Goal: Task Accomplishment & Management: Manage account settings

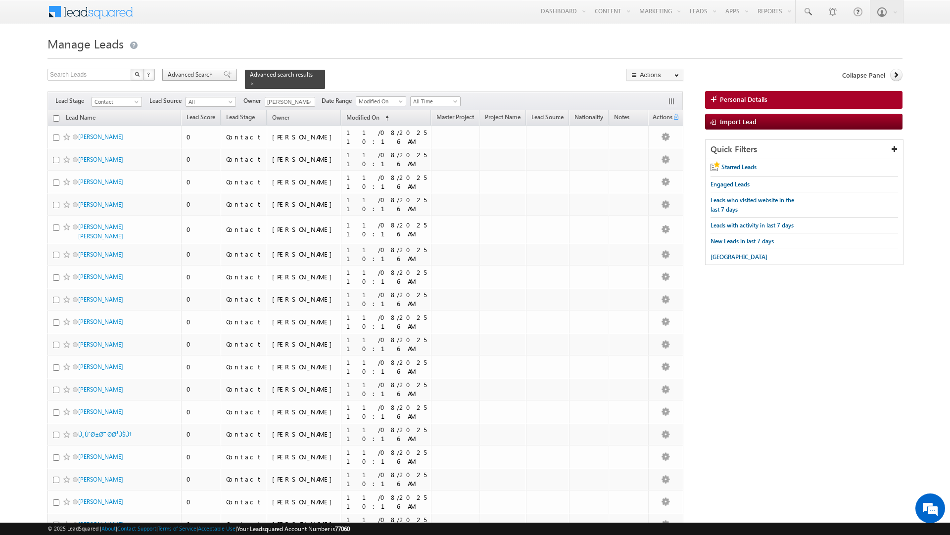
click at [213, 69] on div "Advanced Search" at bounding box center [199, 75] width 75 height 12
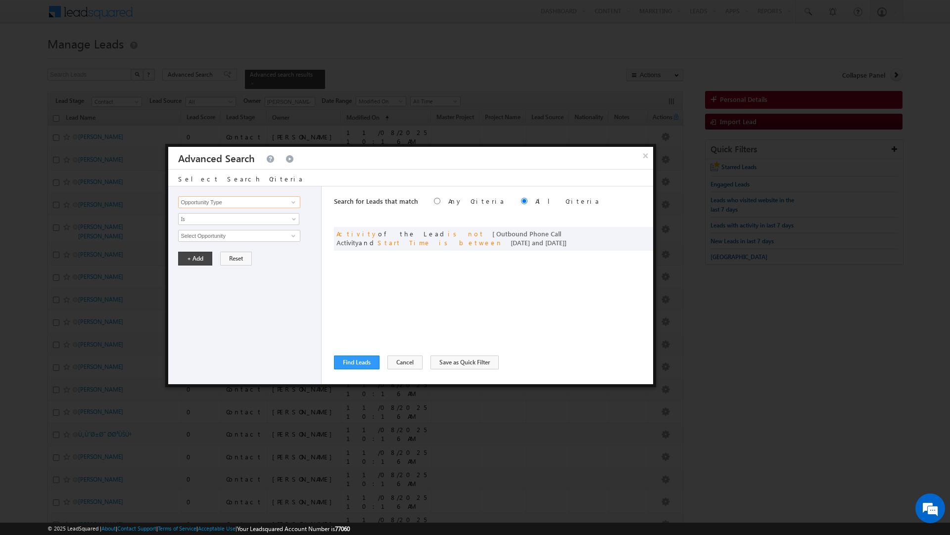
click at [215, 204] on input "Opportunity Type" at bounding box center [239, 202] width 122 height 12
click at [203, 271] on link "Lead Source" at bounding box center [239, 274] width 122 height 11
click at [208, 205] on input "Lead Source" at bounding box center [239, 202] width 122 height 12
click at [206, 226] on link "Master Project" at bounding box center [239, 223] width 122 height 11
click at [203, 206] on input "Master Project" at bounding box center [239, 202] width 122 height 12
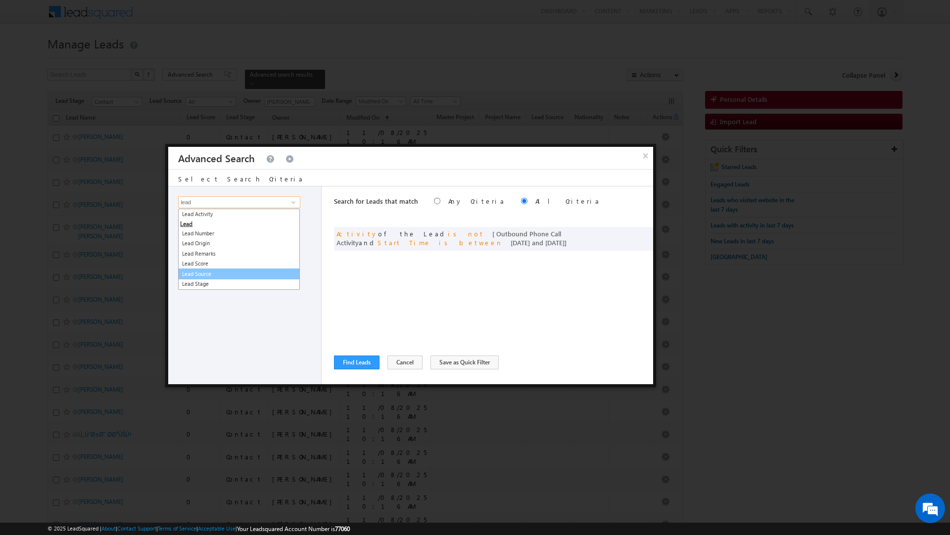
click at [189, 273] on link "Lead Source" at bounding box center [239, 274] width 122 height 11
type input "Lead Source"
click at [197, 215] on span "Is" at bounding box center [232, 219] width 107 height 9
click at [196, 228] on link "Is" at bounding box center [239, 231] width 121 height 9
click at [196, 237] on span "None Selected" at bounding box center [235, 236] width 112 height 11
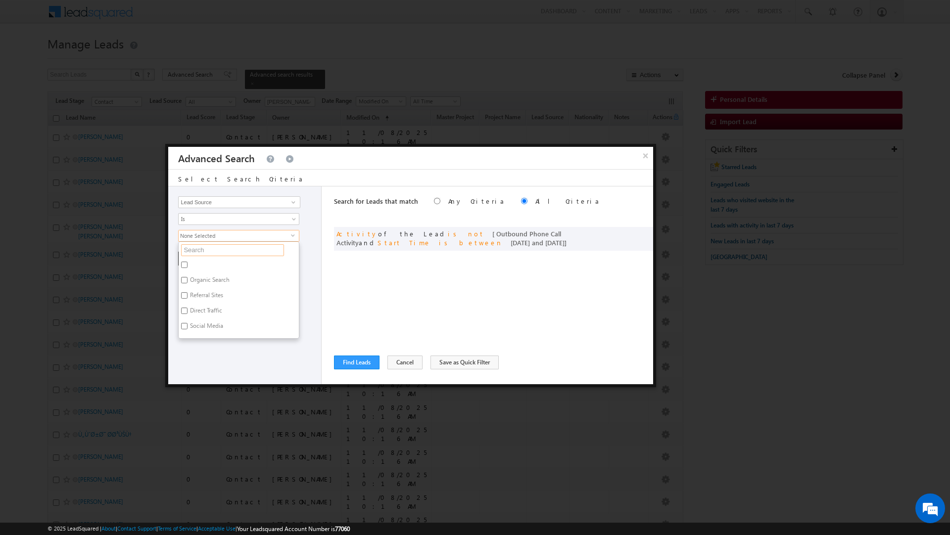
click at [195, 250] on input "text" at bounding box center [232, 250] width 103 height 12
type input "fur"
click at [191, 264] on label "Al Furjan" at bounding box center [201, 266] width 45 height 15
click at [188, 264] on input "Al Furjan" at bounding box center [184, 265] width 6 height 6
checkbox input "true"
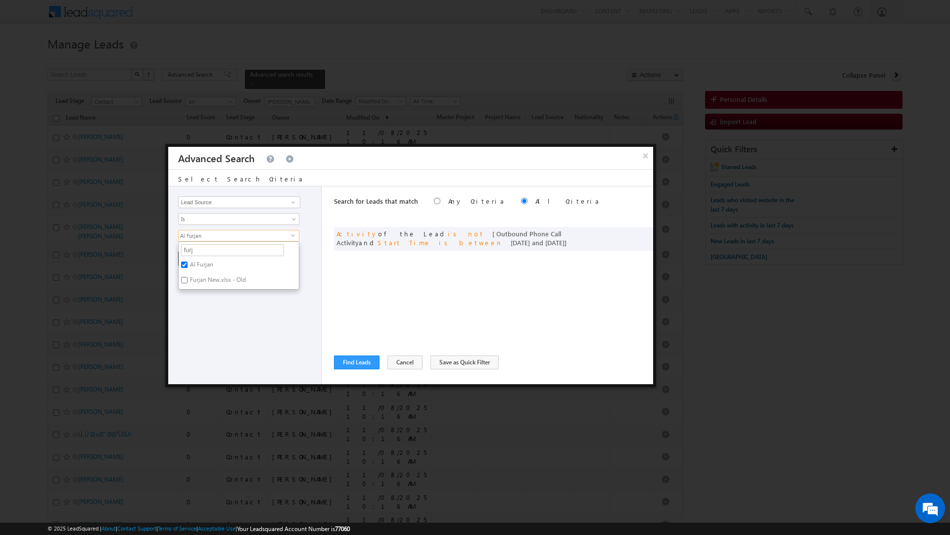
click at [202, 287] on label "Furjan New.xlsx - Old" at bounding box center [217, 281] width 77 height 15
click at [188, 284] on input "Furjan New.xlsx - Old" at bounding box center [184, 280] width 6 height 6
checkbox input "true"
click at [189, 248] on input "furj" at bounding box center [232, 250] width 103 height 12
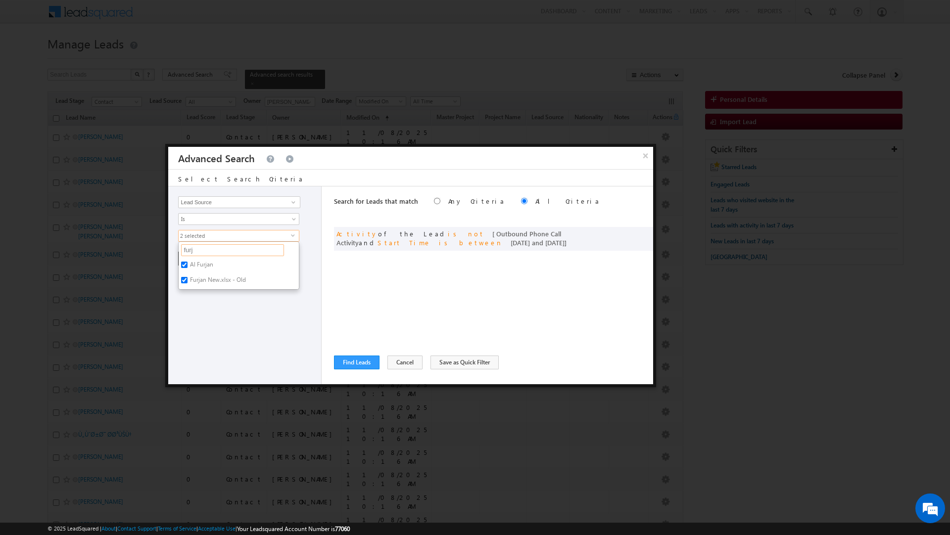
type input "j"
type input "jvc"
click at [193, 264] on label "JVC" at bounding box center [194, 266] width 30 height 15
click at [188, 264] on input "JVC" at bounding box center [184, 265] width 6 height 6
checkbox input "true"
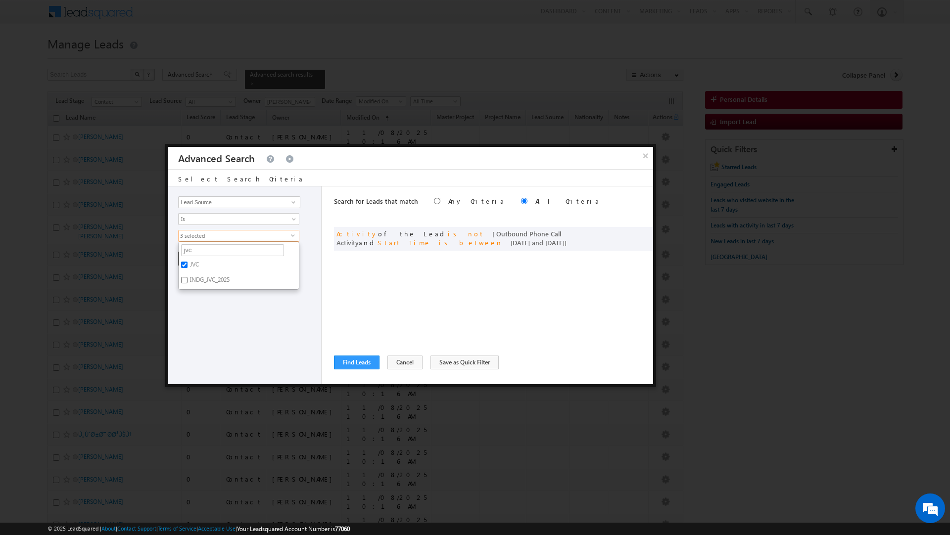
click at [195, 285] on label "INDG_JVC_2025" at bounding box center [209, 281] width 61 height 15
click at [188, 284] on input "INDG_JVC_2025" at bounding box center [184, 280] width 6 height 6
checkbox input "true"
click at [191, 253] on input "jvc" at bounding box center [232, 250] width 103 height 12
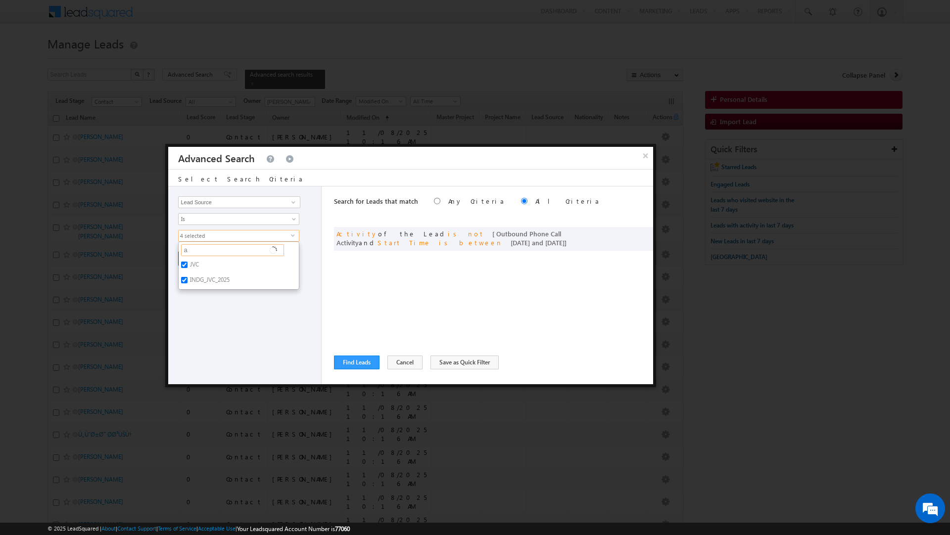
type input "ar"
type input "arjan"
click at [188, 265] on label "Arjan" at bounding box center [196, 266] width 35 height 15
click at [188, 265] on input "Arjan" at bounding box center [184, 265] width 6 height 6
checkbox input "true"
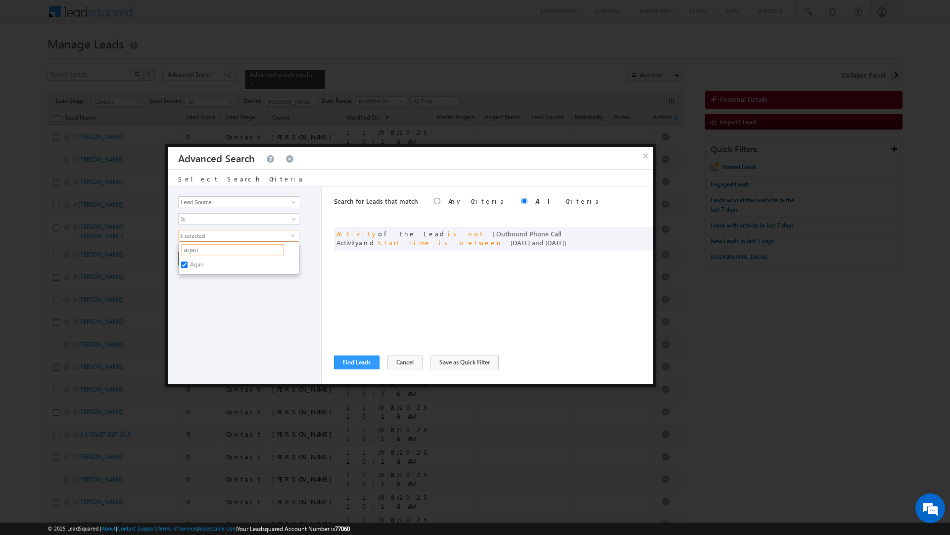
click at [193, 251] on input "arjan" at bounding box center [232, 250] width 103 height 12
type input "mo"
click at [197, 268] on label "Motor City" at bounding box center [203, 266] width 49 height 15
click at [188, 268] on input "Motor City" at bounding box center [184, 265] width 6 height 6
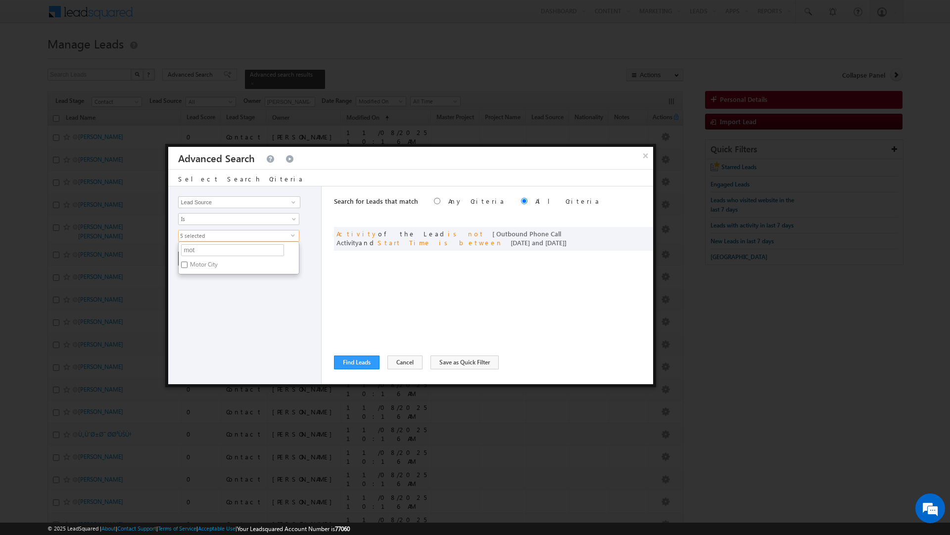
checkbox input "true"
click at [191, 252] on input "mot" at bounding box center [232, 250] width 103 height 12
type input "pr"
type input "p"
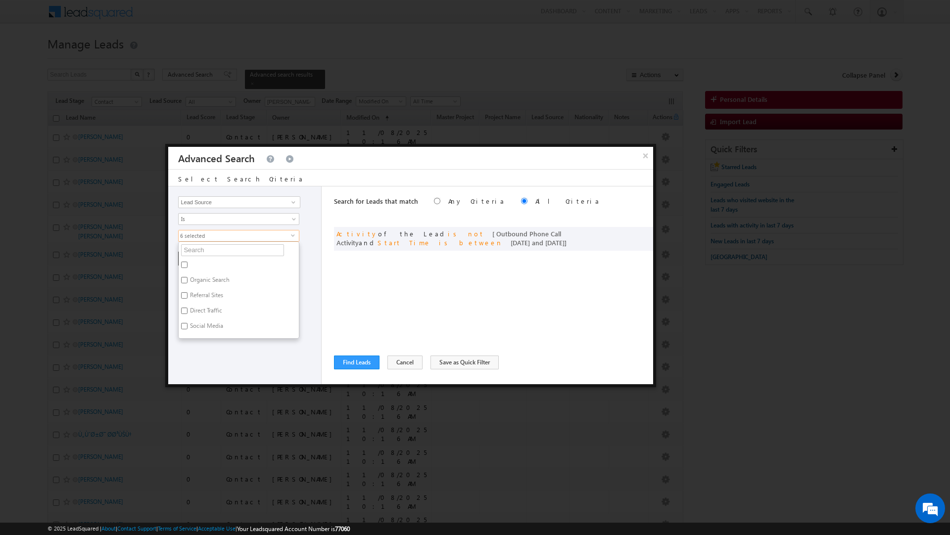
click at [264, 368] on div "Opportunity Type Lead Activity Task Sales Group Prospect Id Address 1 Address 2…" at bounding box center [244, 286] width 153 height 198
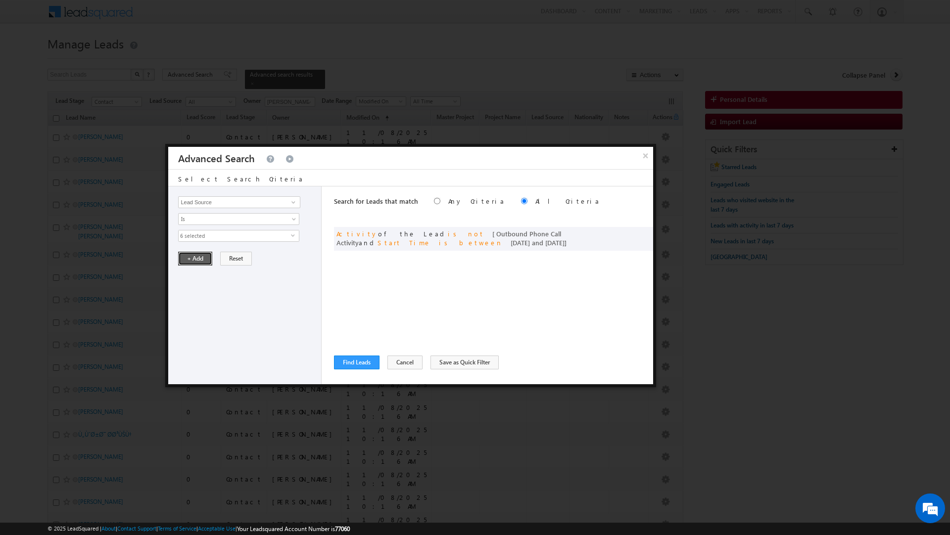
click at [191, 255] on button "+ Add" at bounding box center [195, 259] width 34 height 14
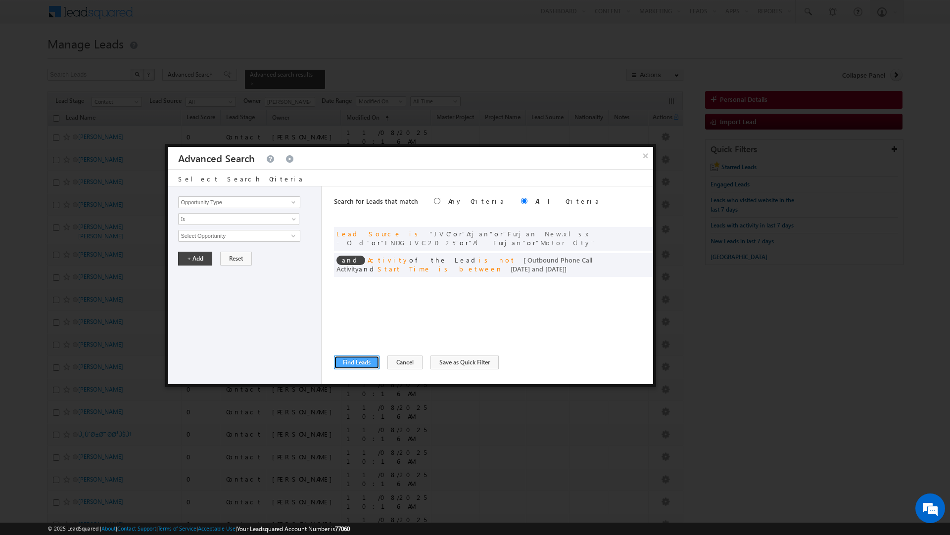
click at [350, 360] on button "Find Leads" at bounding box center [357, 363] width 46 height 14
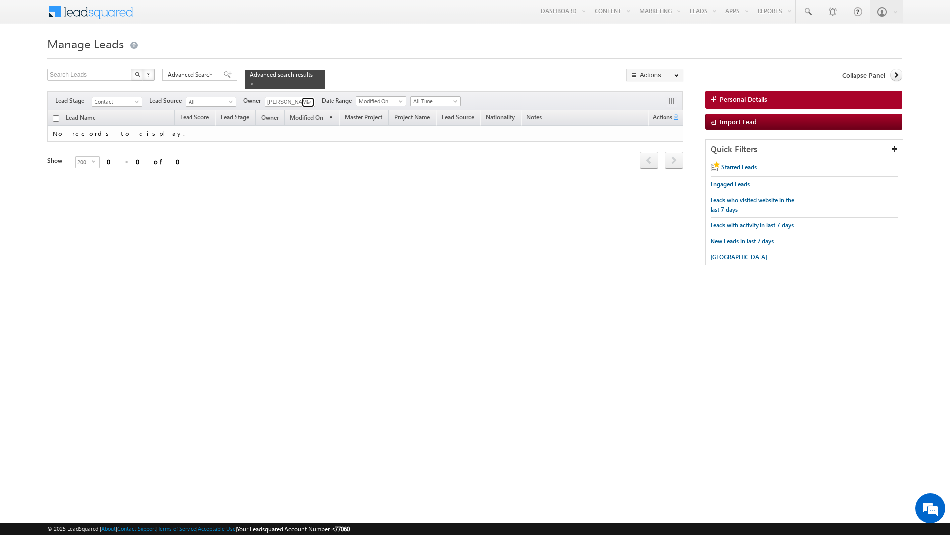
click at [311, 103] on span at bounding box center [309, 102] width 8 height 8
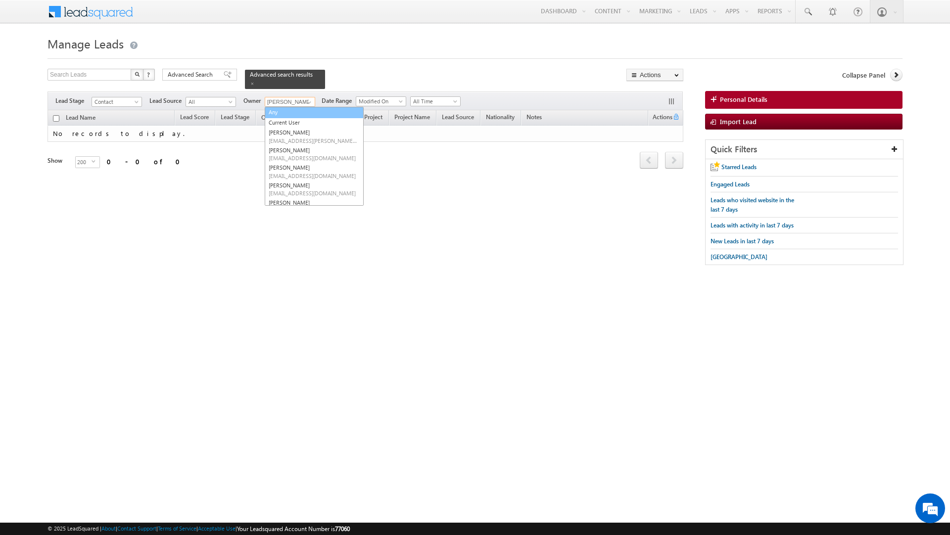
click at [299, 117] on link "Any" at bounding box center [314, 112] width 99 height 11
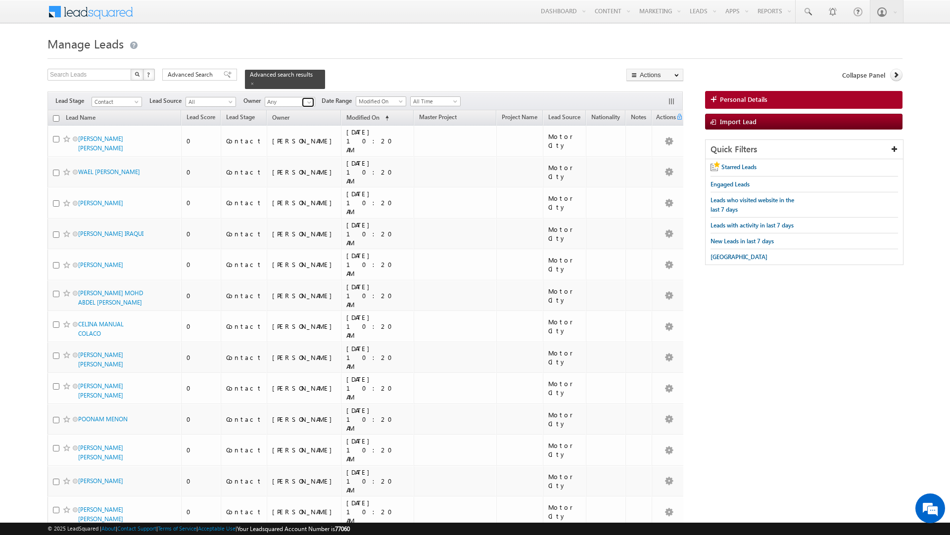
click at [309, 102] on span at bounding box center [309, 102] width 8 height 8
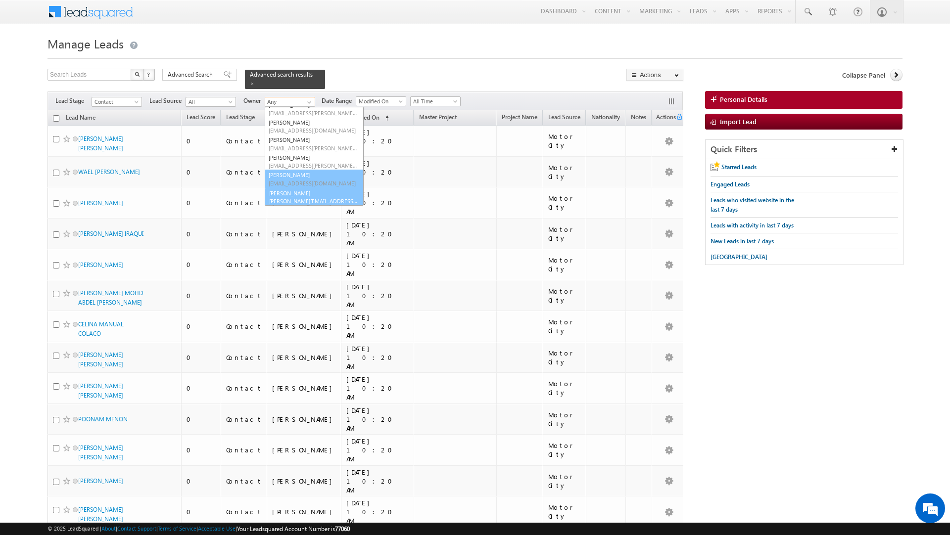
scroll to position [239, 0]
click at [298, 193] on link "[PERSON_NAME] [PERSON_NAME][EMAIL_ADDRESS][DOMAIN_NAME]" at bounding box center [314, 197] width 99 height 19
type input "[PERSON_NAME]"
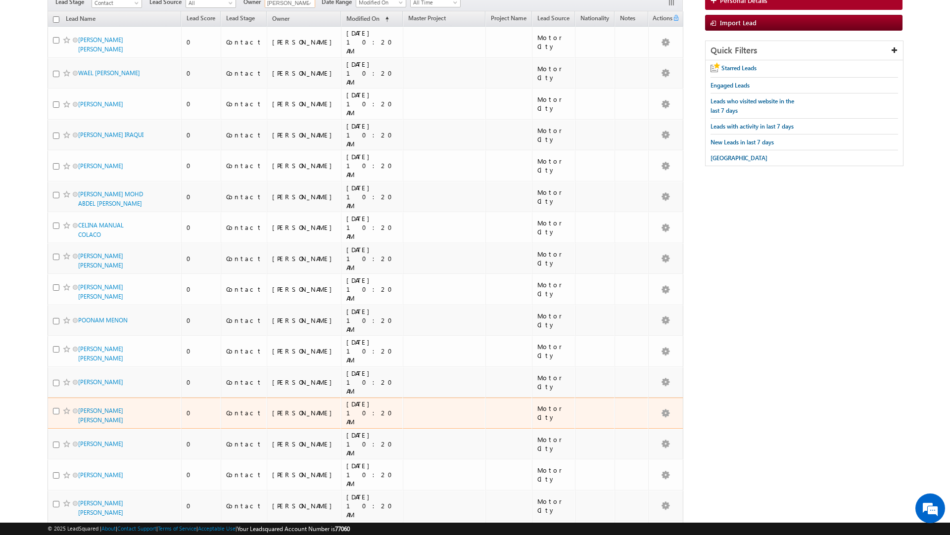
scroll to position [0, 0]
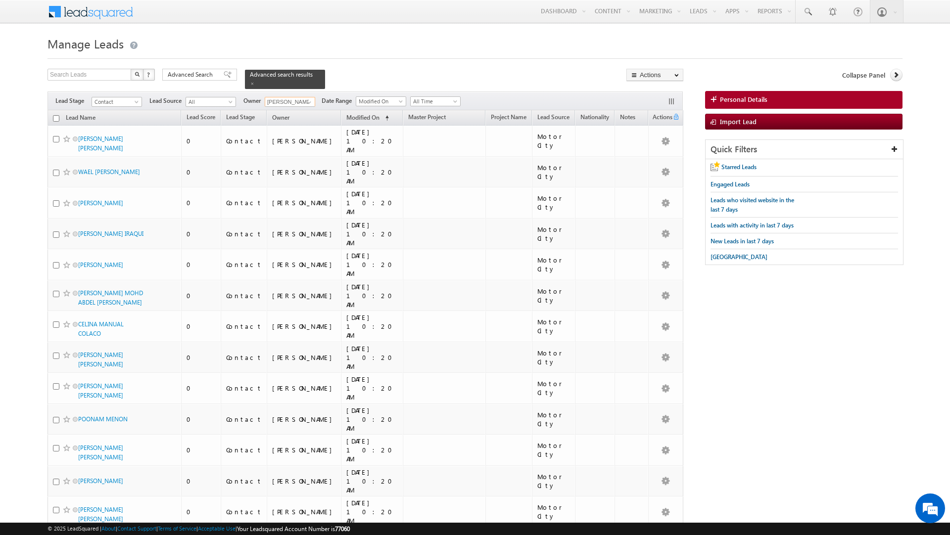
click at [53, 120] on input "checkbox" at bounding box center [56, 118] width 6 height 6
checkbox input "true"
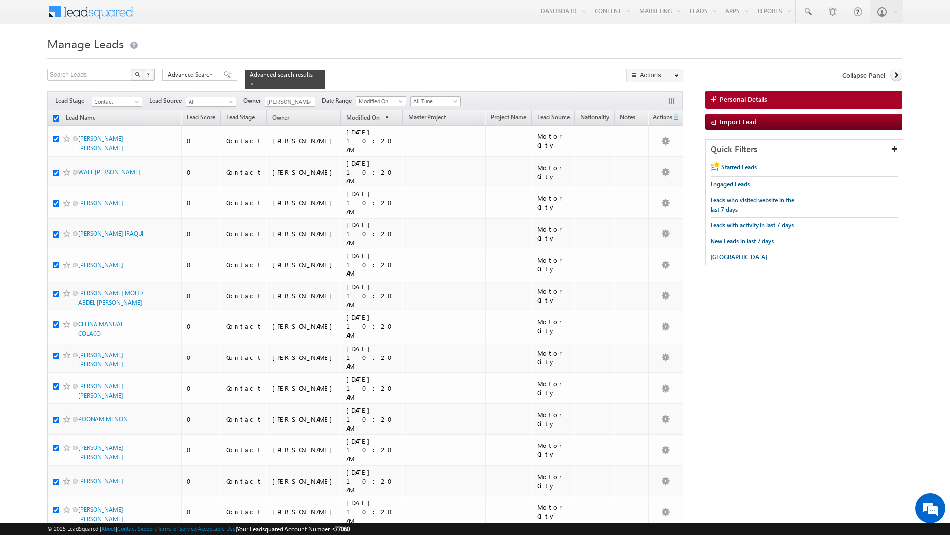
checkbox input "true"
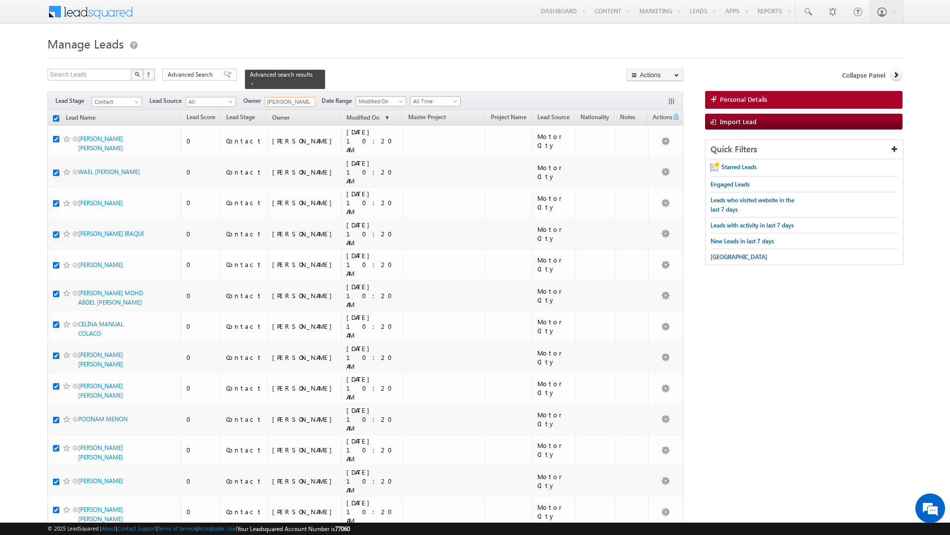
checkbox input "true"
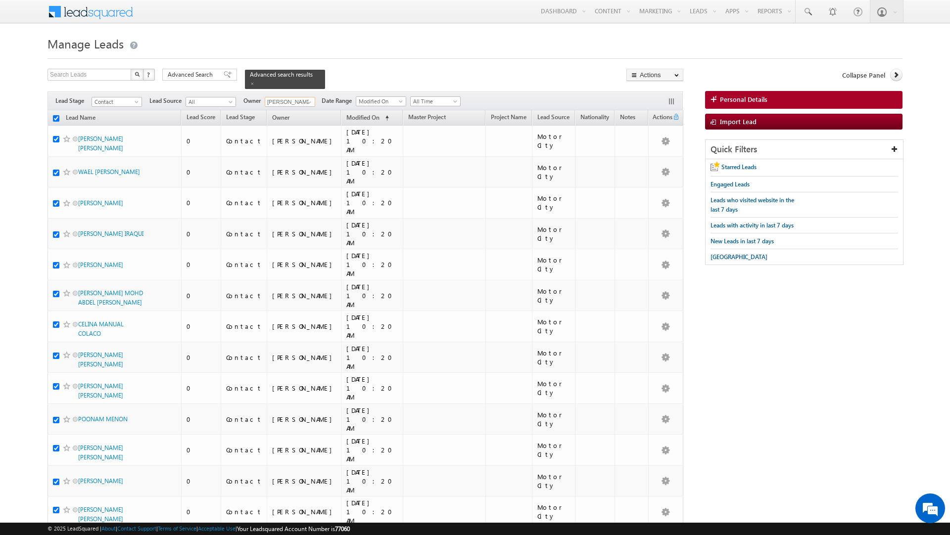
checkbox input "true"
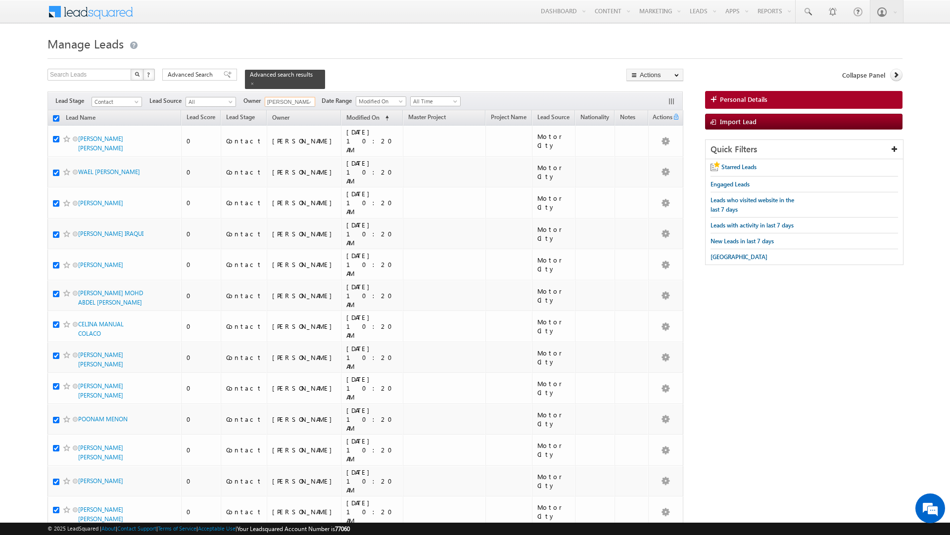
checkbox input "true"
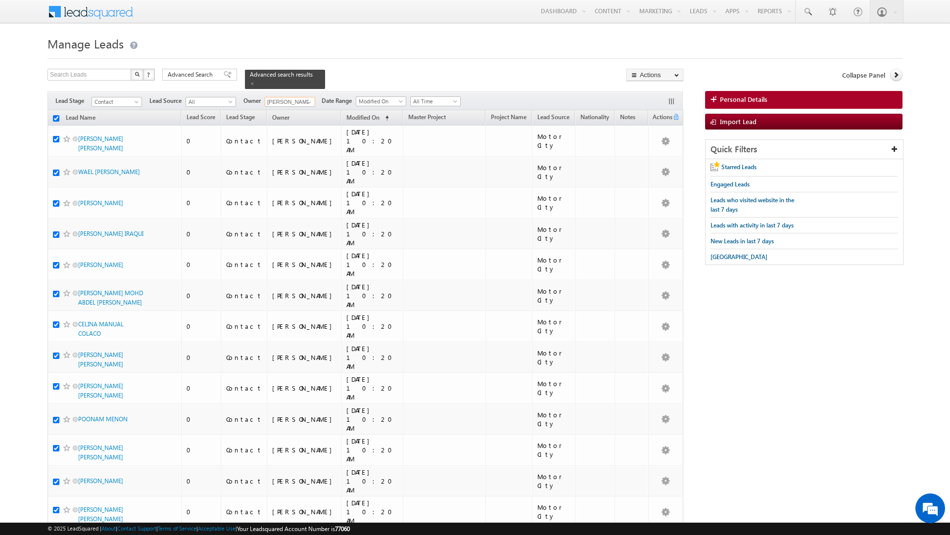
checkbox input "true"
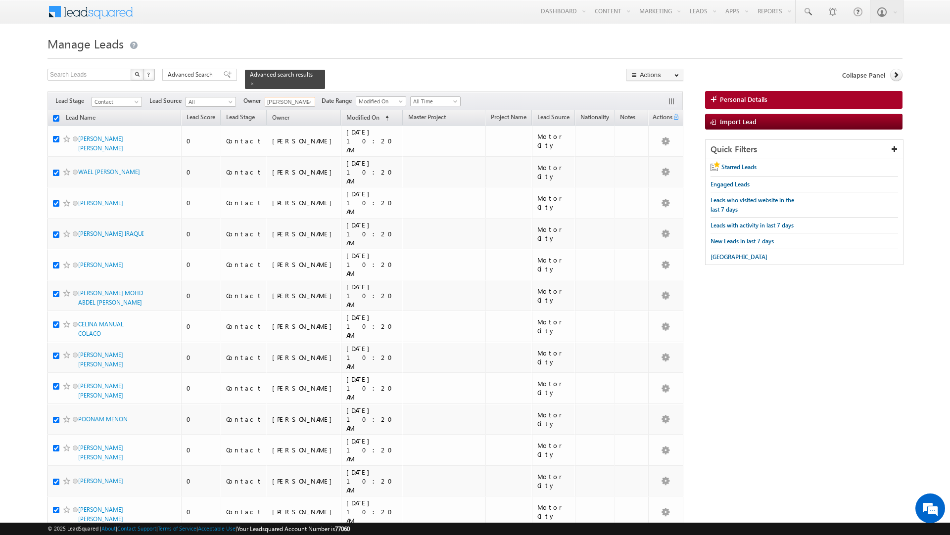
checkbox input "true"
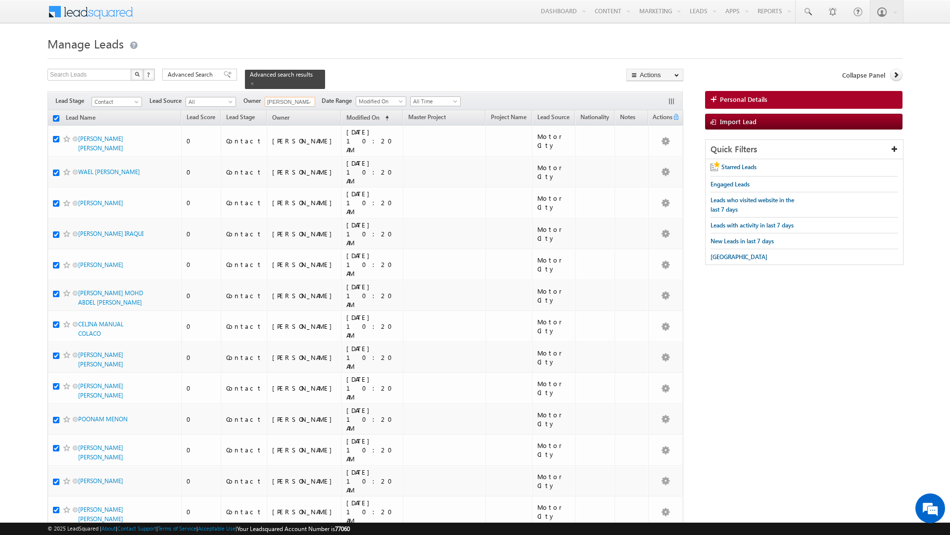
checkbox input "true"
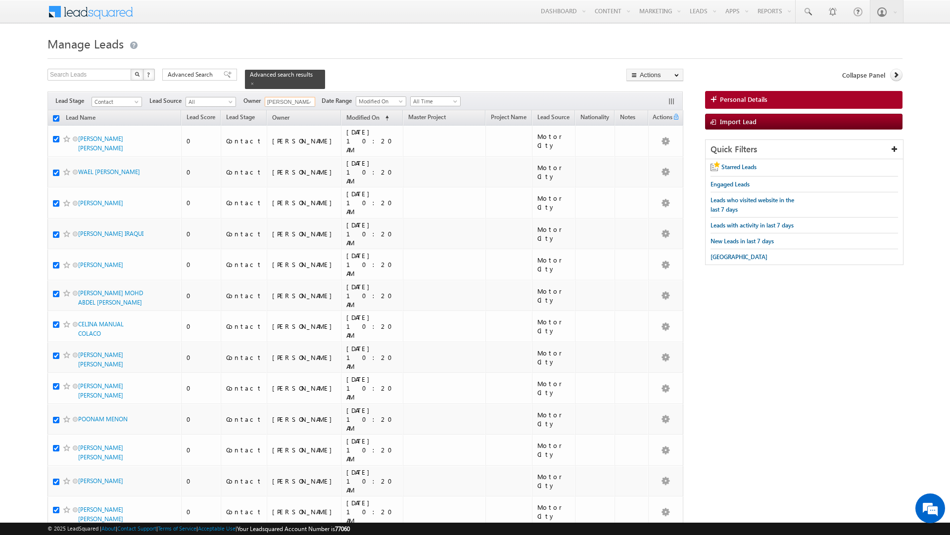
checkbox input "true"
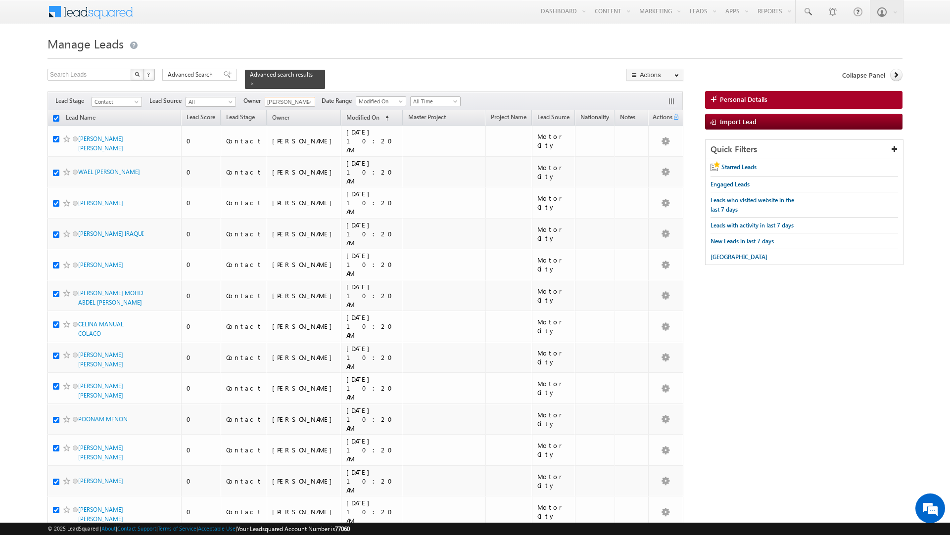
checkbox input "true"
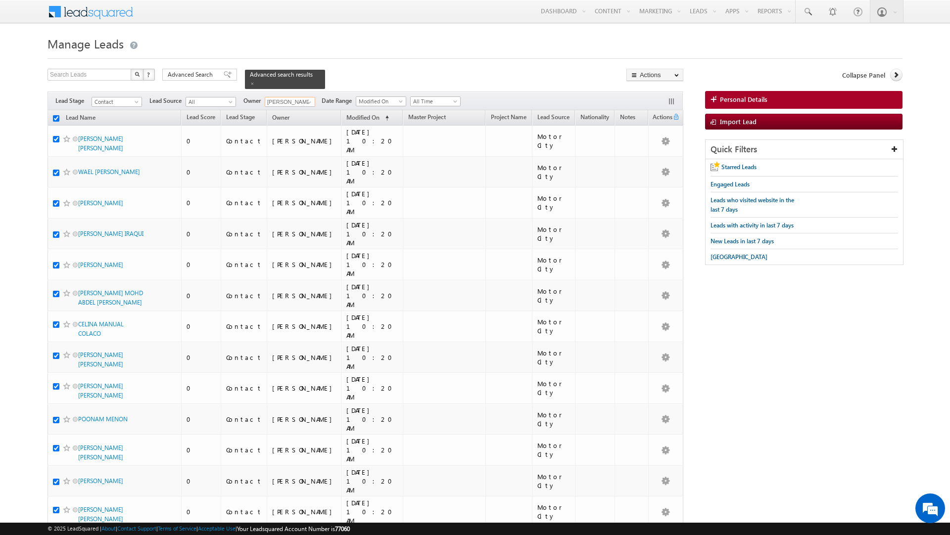
checkbox input "true"
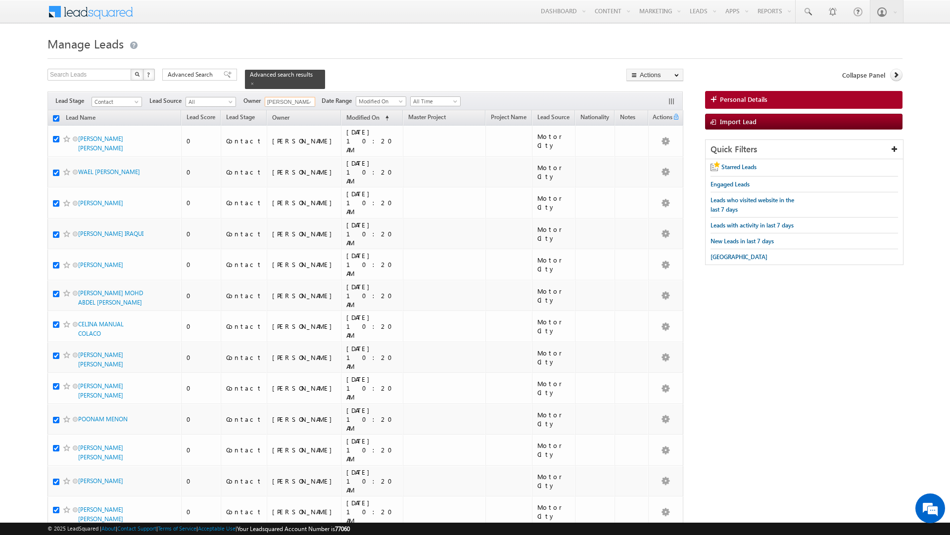
checkbox input "true"
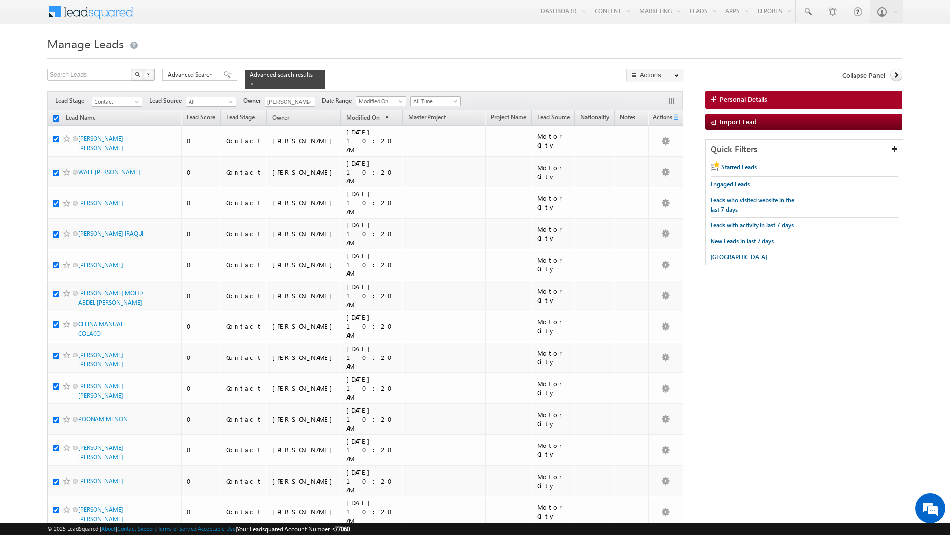
checkbox input "true"
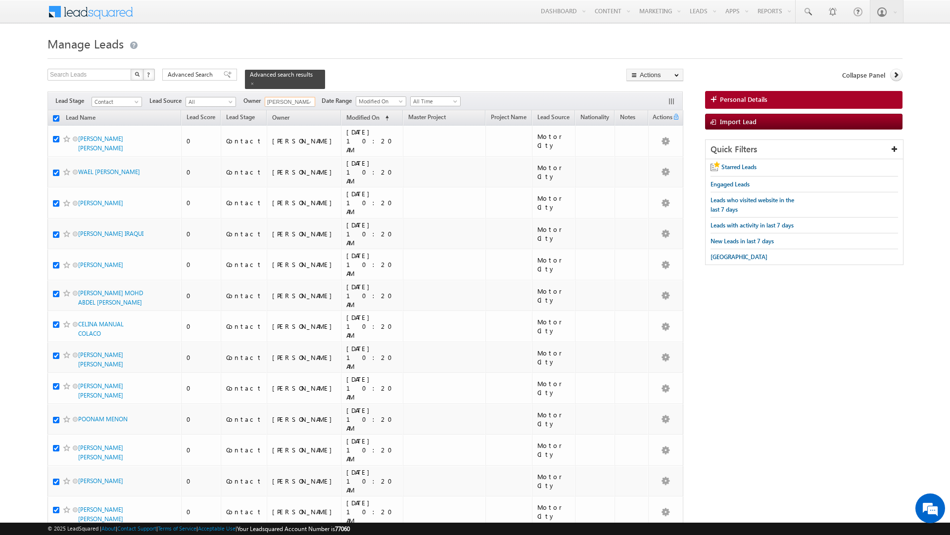
checkbox input "true"
click at [650, 160] on link "Change Owner" at bounding box center [655, 160] width 56 height 12
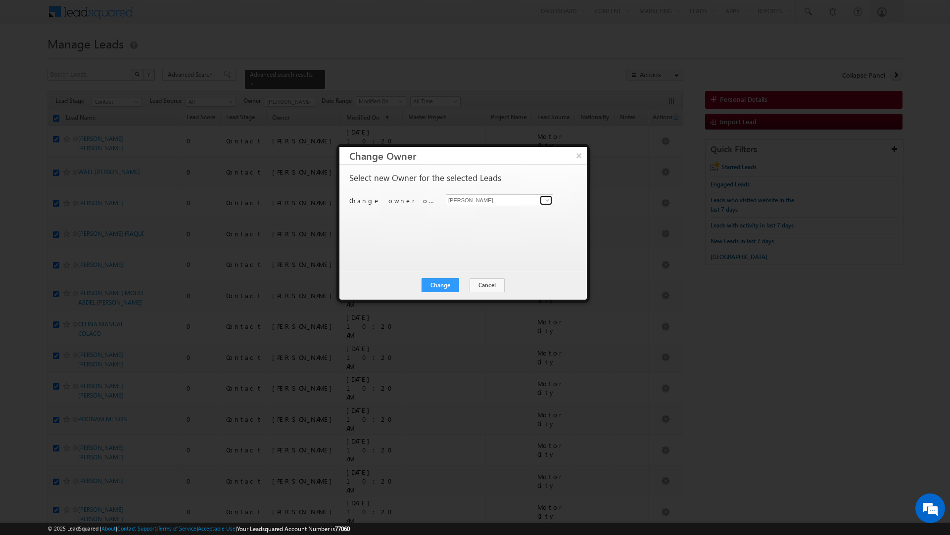
click at [544, 201] on span at bounding box center [547, 200] width 8 height 8
click at [533, 215] on link "[PERSON_NAME] [PERSON_NAME][EMAIL_ADDRESS][DOMAIN_NAME]" at bounding box center [499, 216] width 107 height 19
type input "[PERSON_NAME]"
click at [440, 285] on button "Change" at bounding box center [441, 286] width 38 height 14
click at [466, 285] on button "Close" at bounding box center [465, 286] width 32 height 14
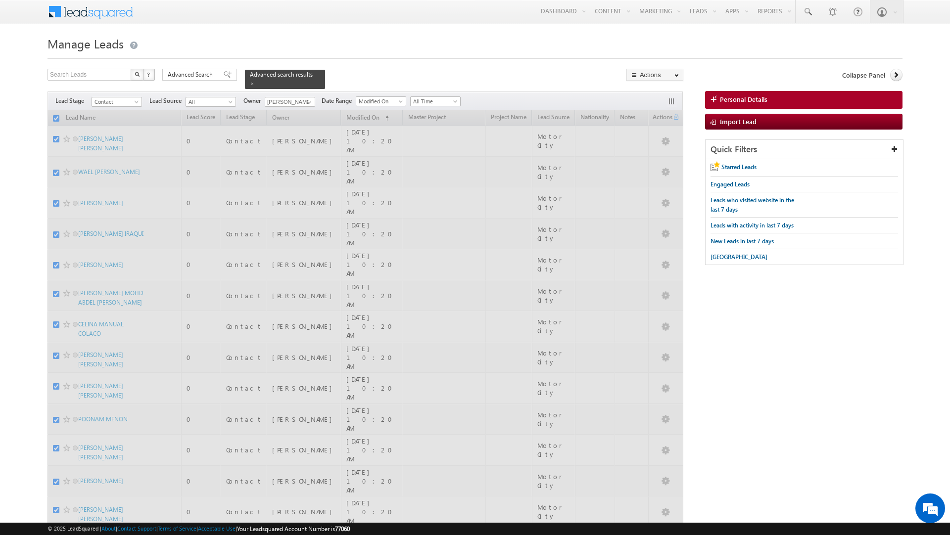
checkbox input "false"
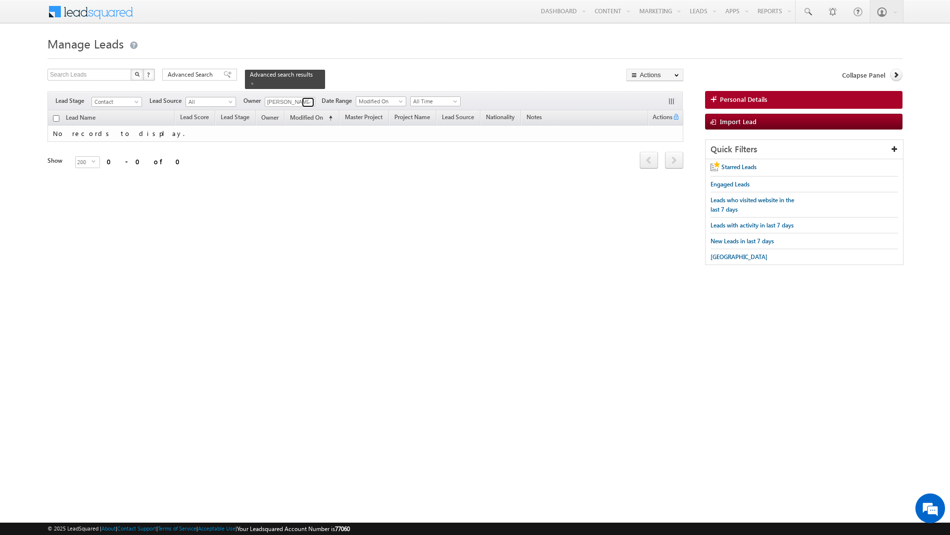
click at [307, 103] on span at bounding box center [309, 102] width 8 height 8
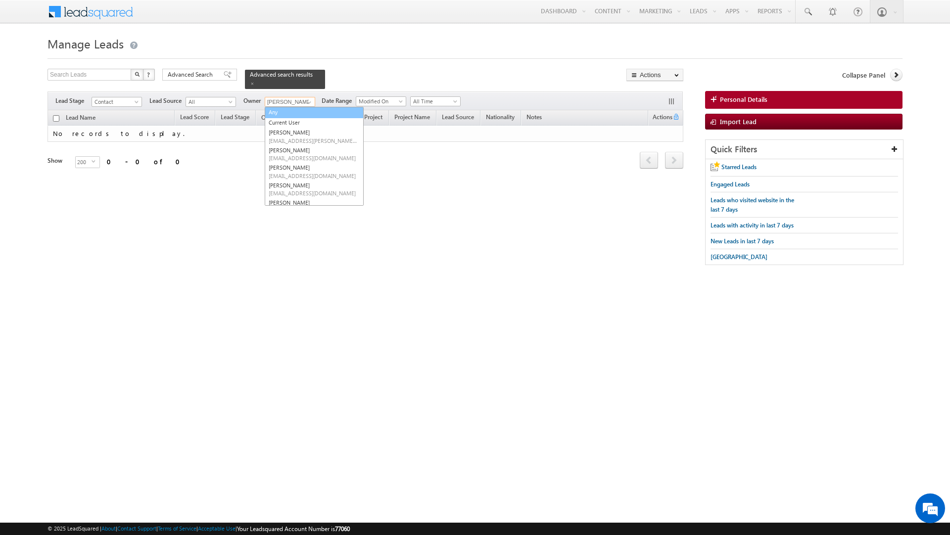
click at [284, 115] on link "Any" at bounding box center [314, 112] width 99 height 11
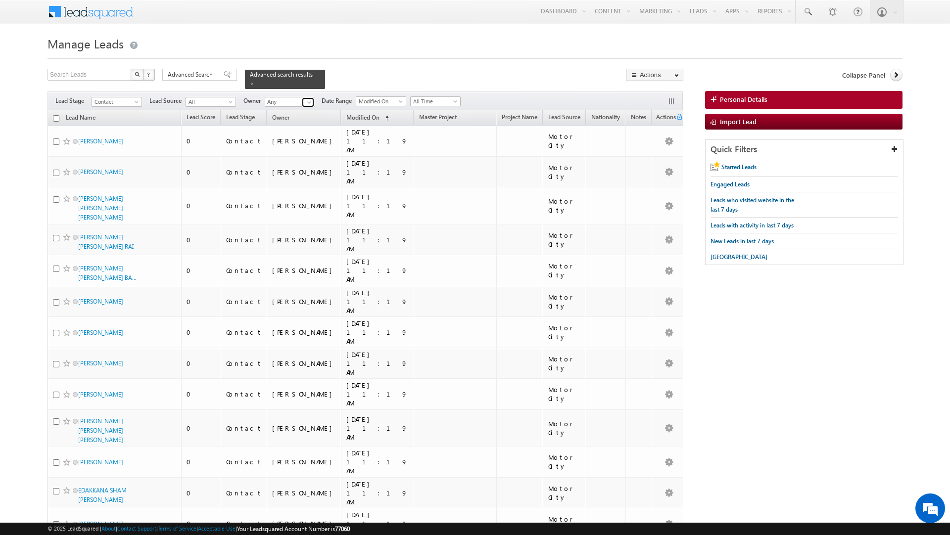
click at [306, 100] on span at bounding box center [309, 102] width 8 height 8
click at [302, 118] on span "[PERSON_NAME][EMAIL_ADDRESS][PERSON_NAME][DOMAIN_NAME]" at bounding box center [313, 120] width 89 height 7
type input "[PERSON_NAME]"
click at [56, 118] on input "checkbox" at bounding box center [56, 118] width 6 height 6
checkbox input "true"
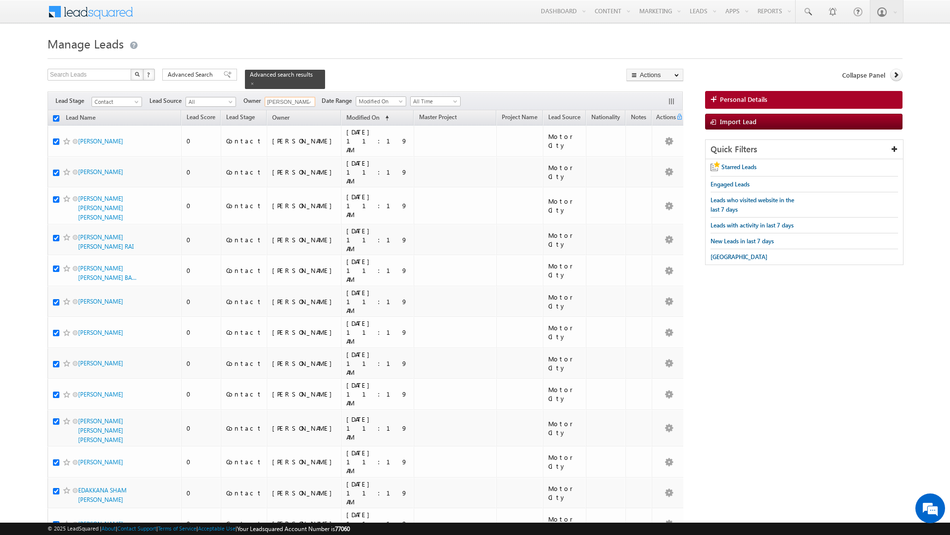
checkbox input "true"
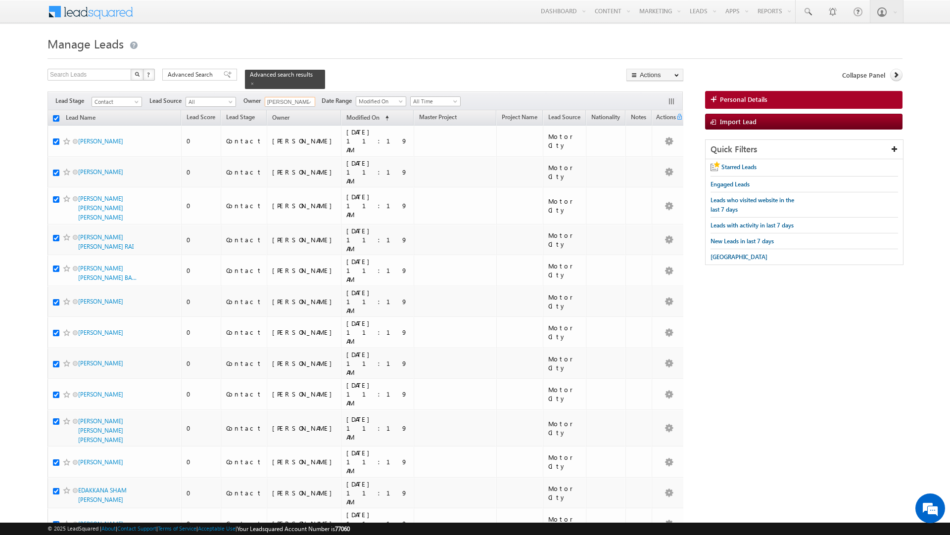
checkbox input "true"
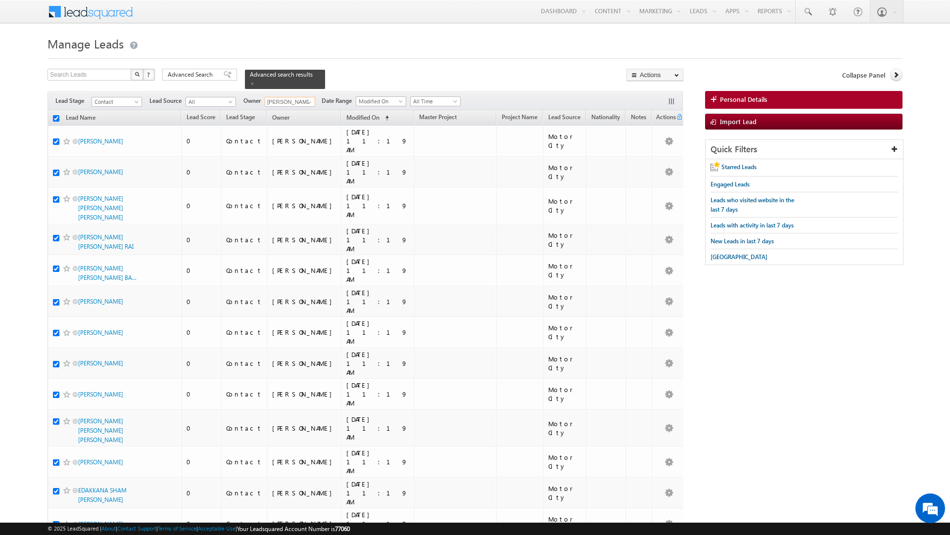
checkbox input "true"
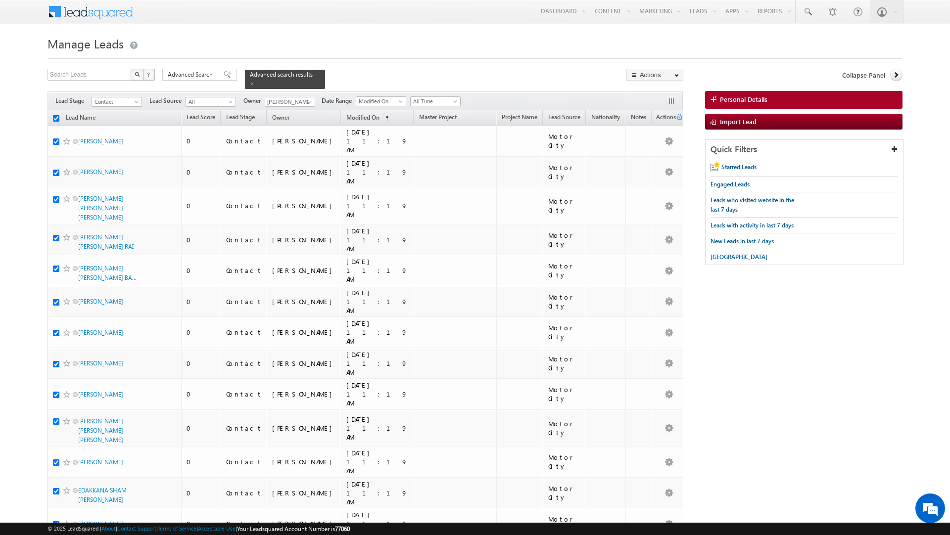
checkbox input "true"
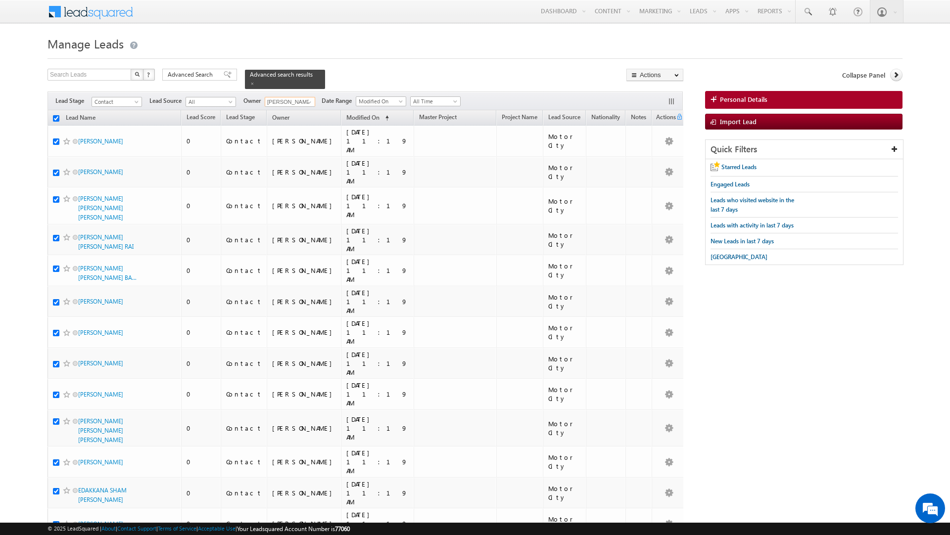
checkbox input "true"
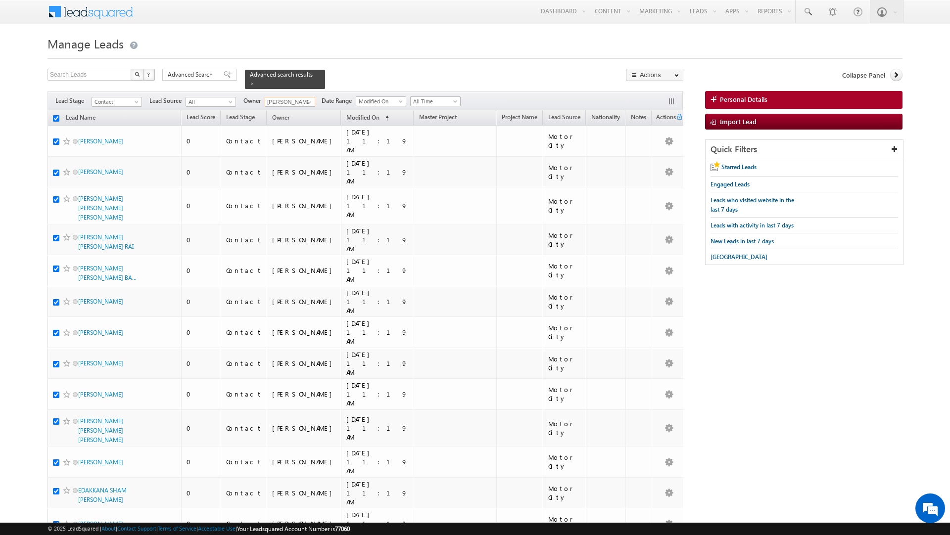
checkbox input "true"
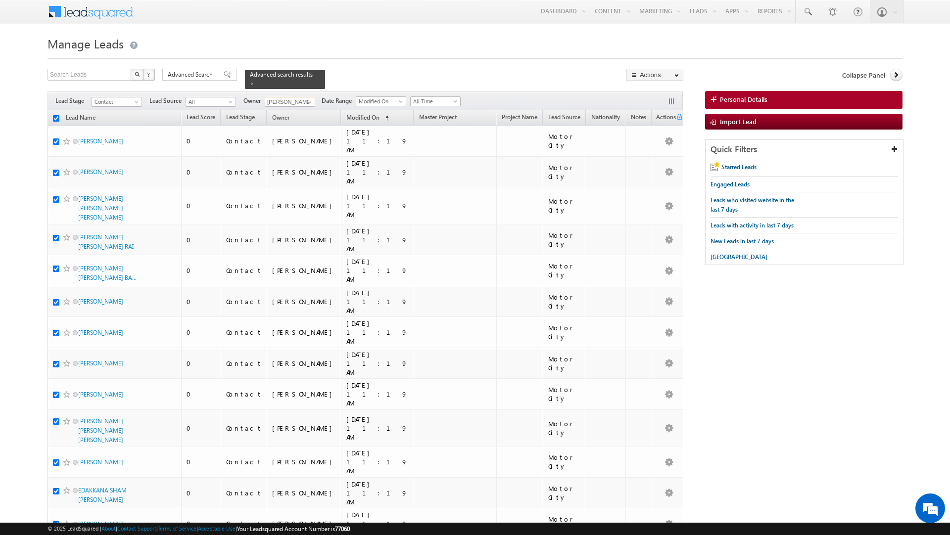
checkbox input "true"
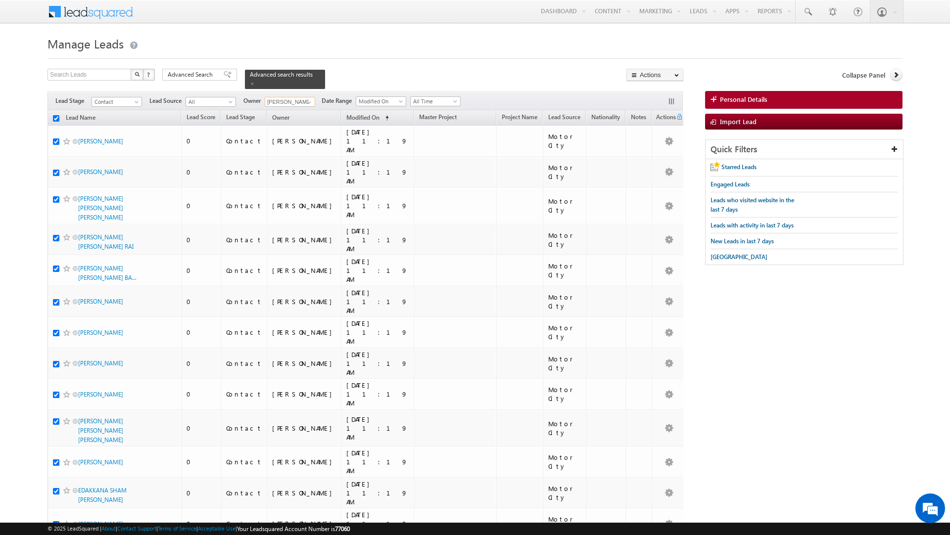
checkbox input "true"
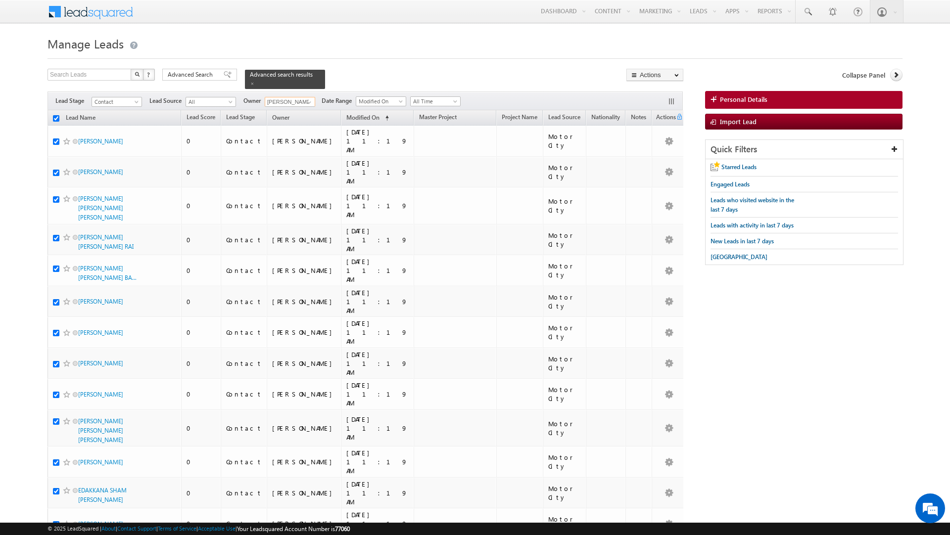
checkbox input "true"
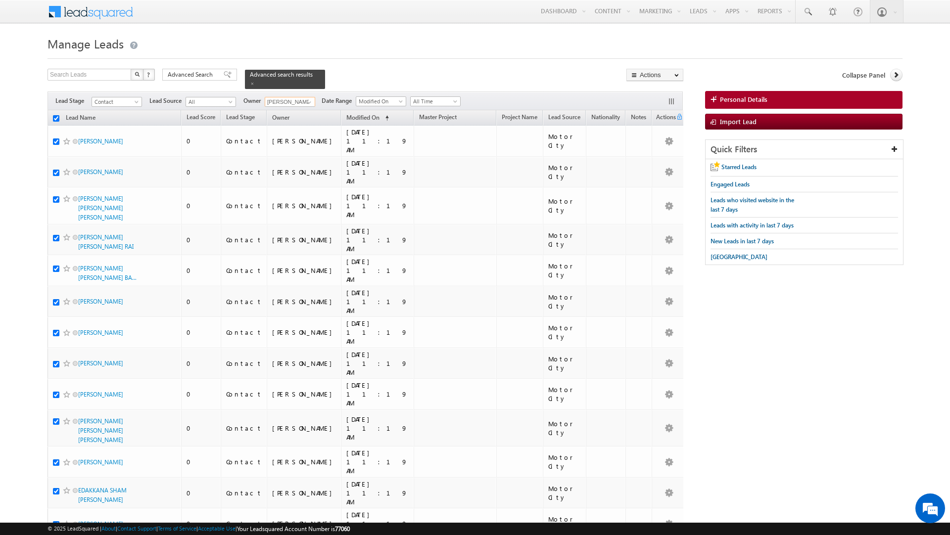
checkbox input "true"
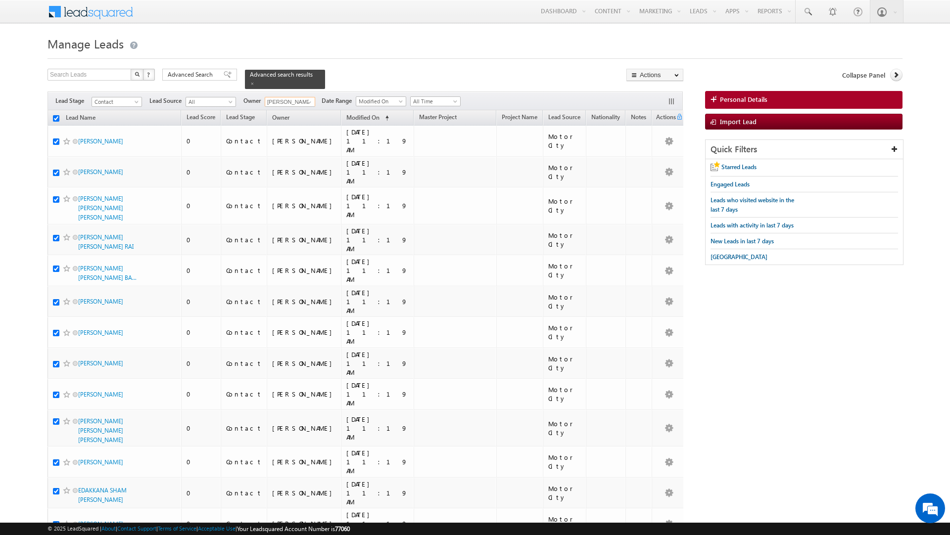
checkbox input "true"
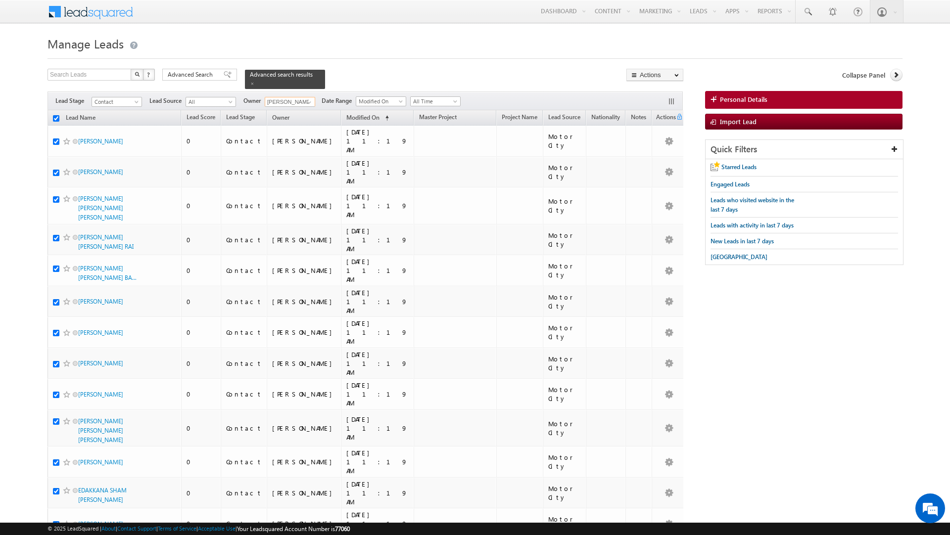
checkbox input "true"
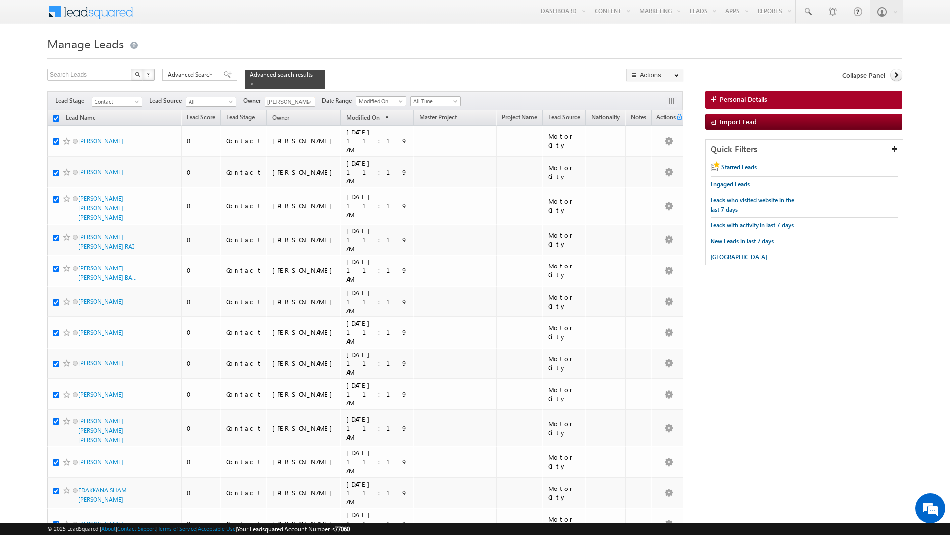
checkbox input "true"
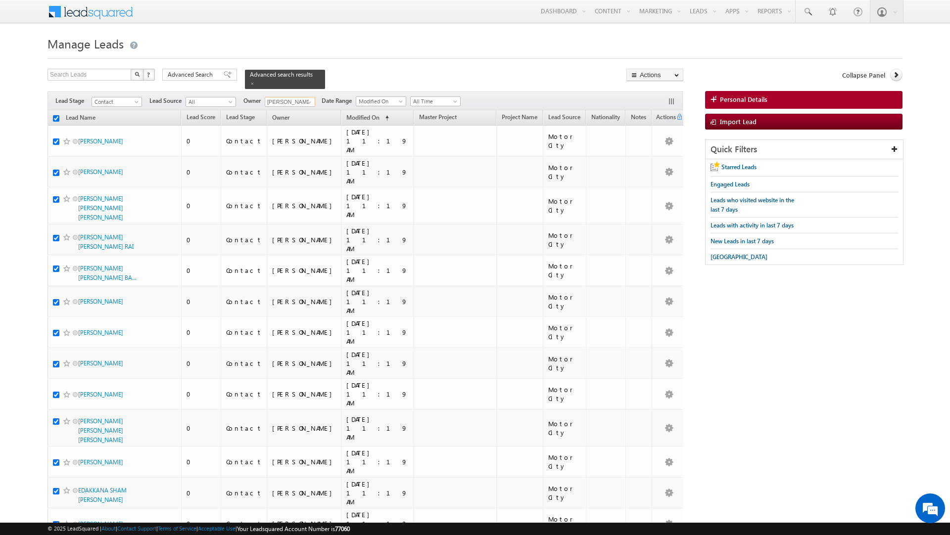
checkbox input "true"
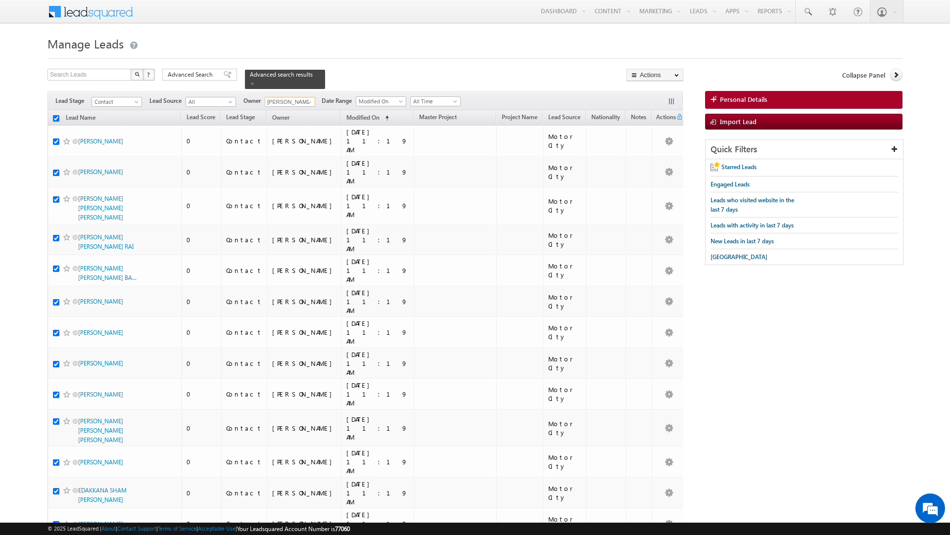
checkbox input "true"
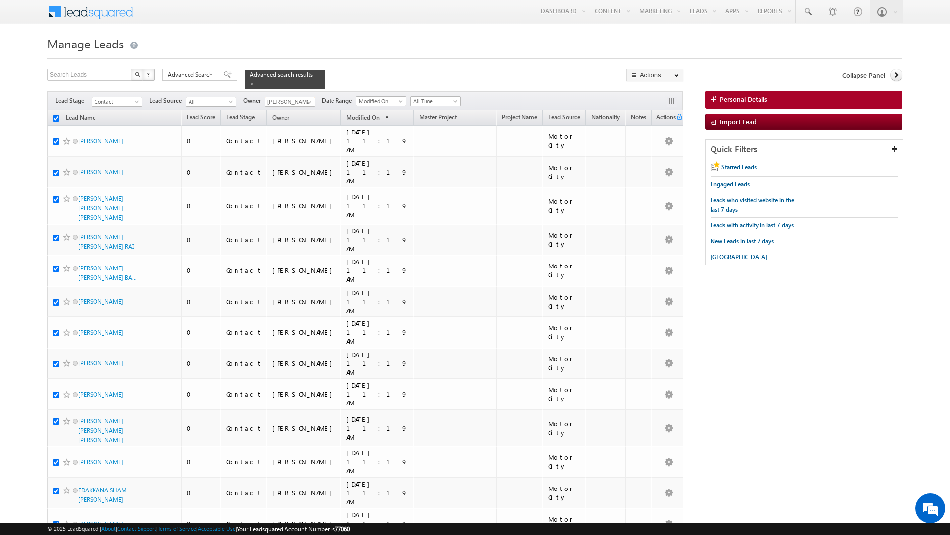
checkbox input "true"
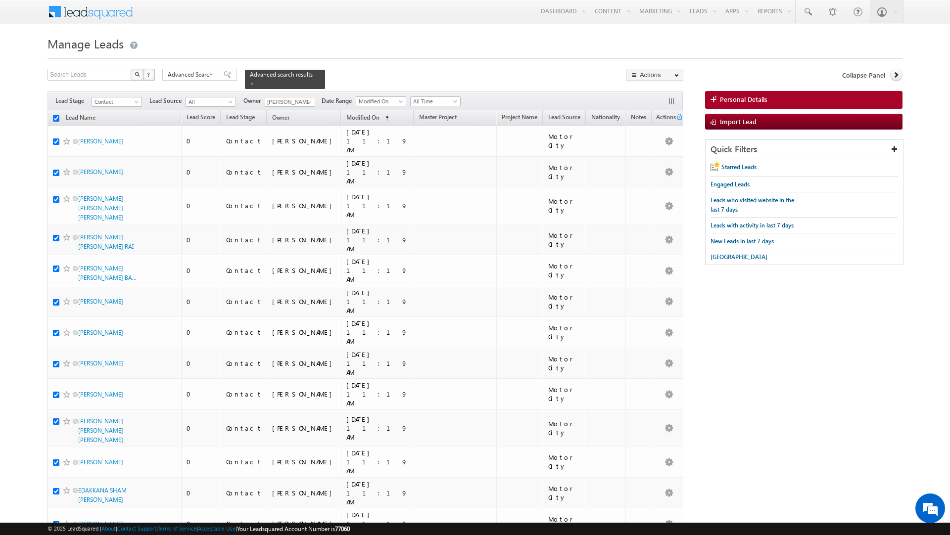
checkbox input "true"
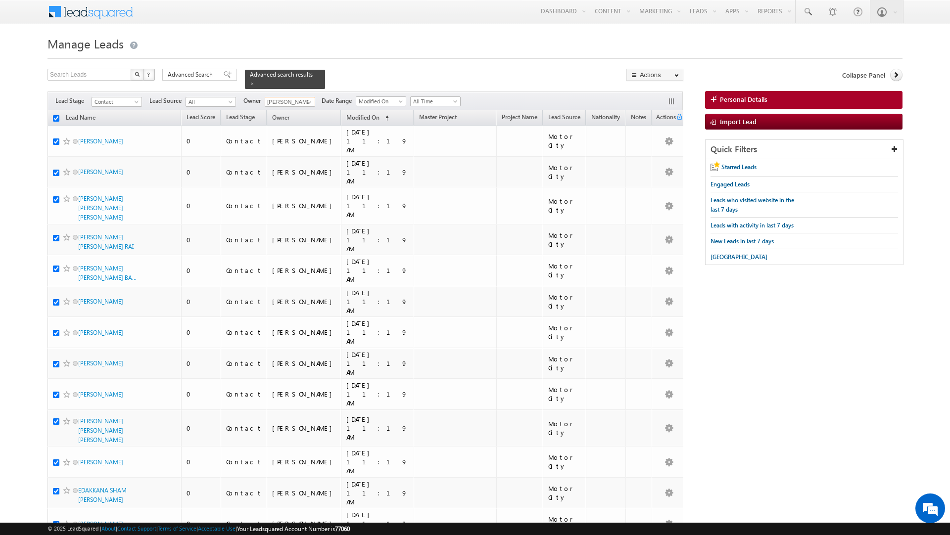
checkbox input "true"
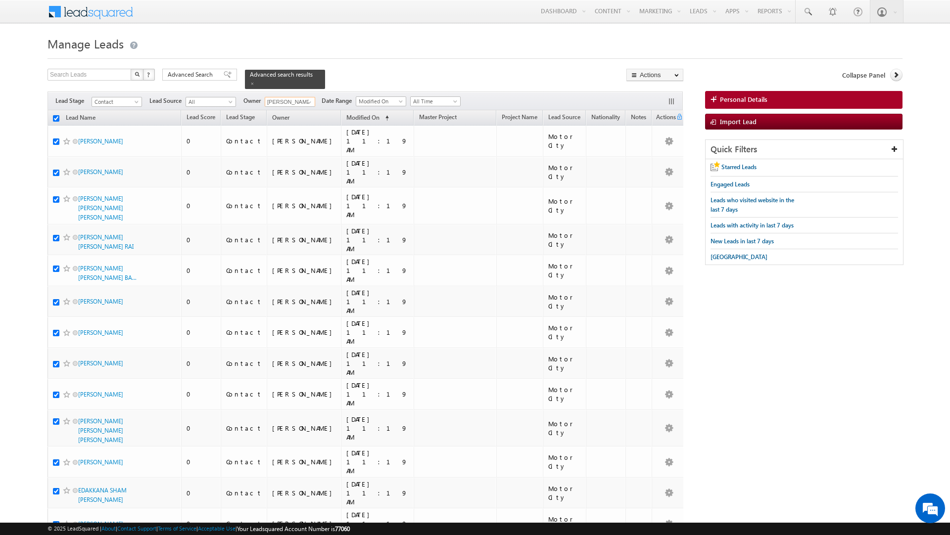
checkbox input "true"
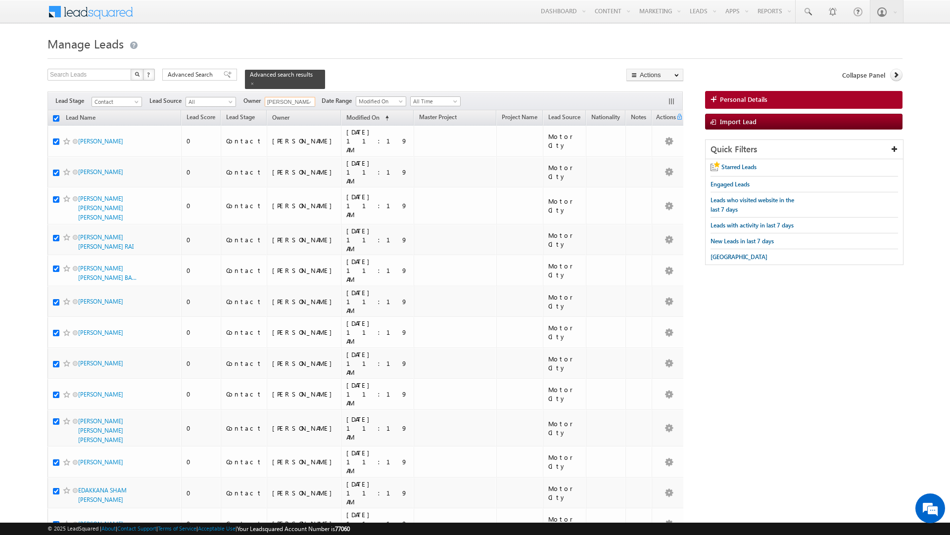
checkbox input "true"
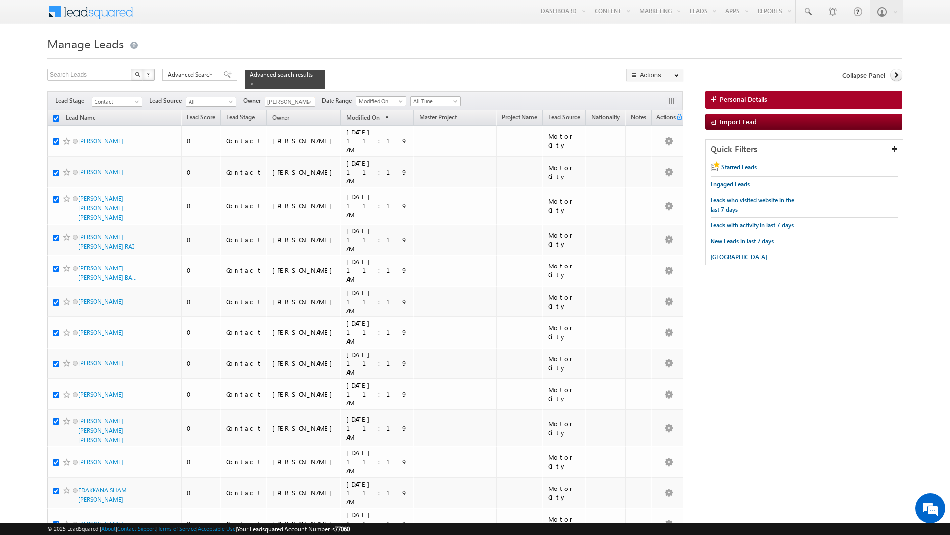
checkbox input "true"
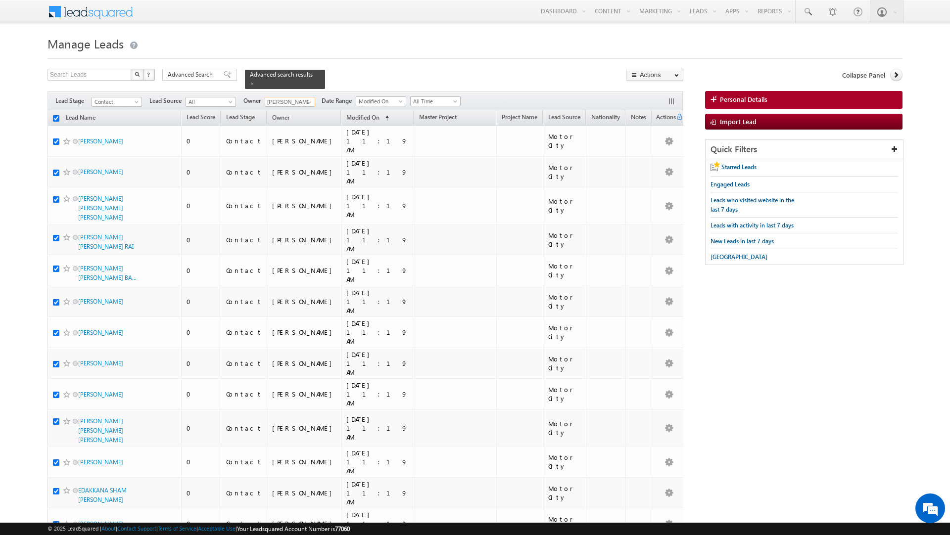
checkbox input "true"
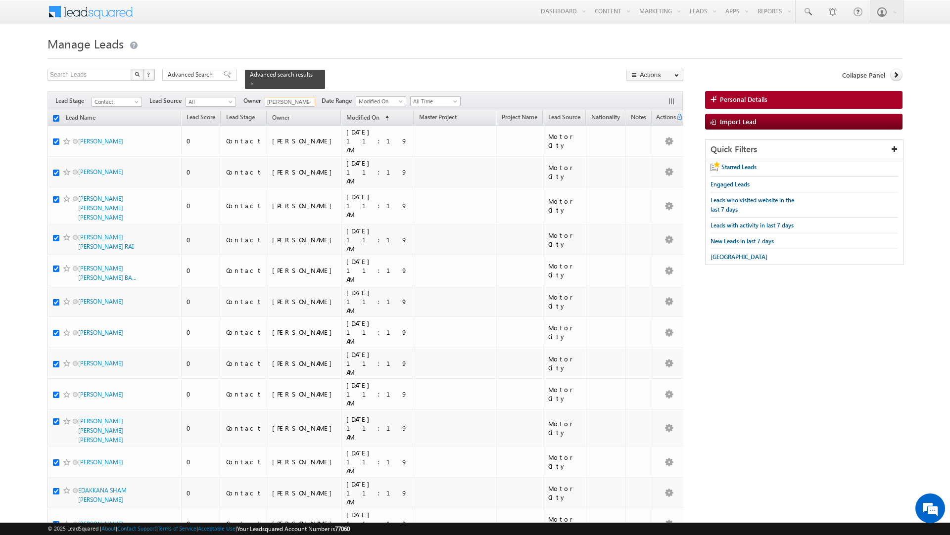
checkbox input "true"
click at [653, 161] on link "Change Owner" at bounding box center [655, 160] width 56 height 12
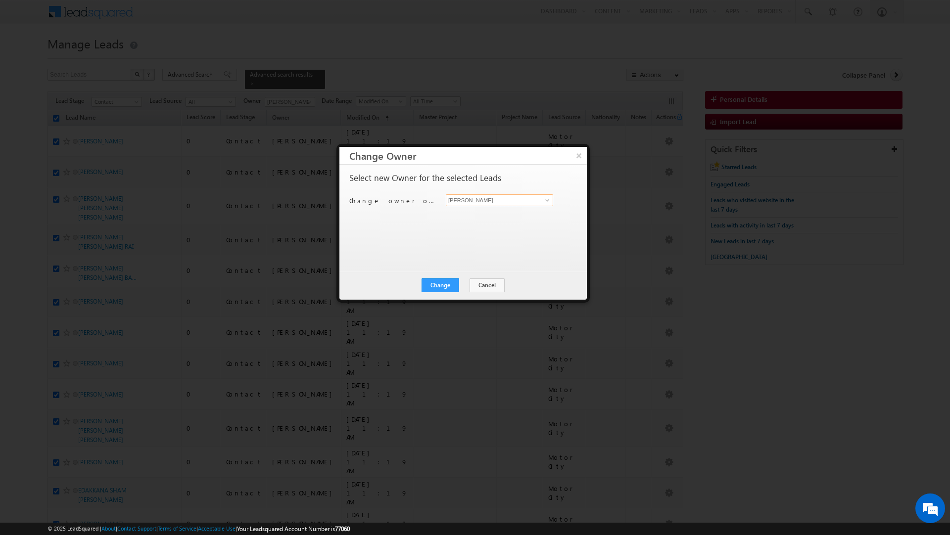
click at [504, 202] on input "[PERSON_NAME]" at bounding box center [499, 200] width 107 height 12
click at [483, 213] on link "[PERSON_NAME] [PERSON_NAME][EMAIL_ADDRESS][DOMAIN_NAME]" at bounding box center [499, 216] width 107 height 19
click at [441, 288] on button "Change" at bounding box center [441, 286] width 38 height 14
click at [466, 285] on button "Close" at bounding box center [465, 286] width 32 height 14
